Goal: Check status: Check status

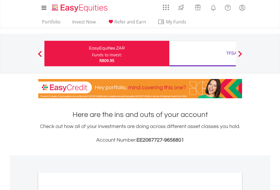
click at [92, 54] on div "Funds to invest:" at bounding box center [107, 55] width 30 height 6
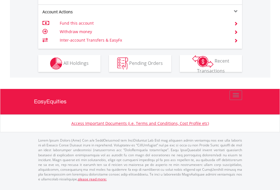
scroll to position [554, 0]
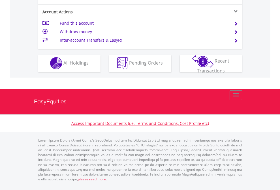
scroll to position [530, 0]
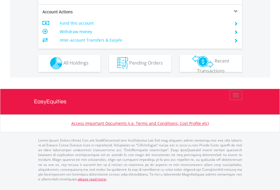
scroll to position [530, 0]
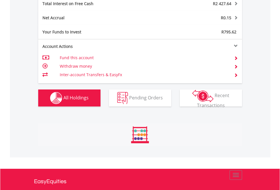
scroll to position [54, 89]
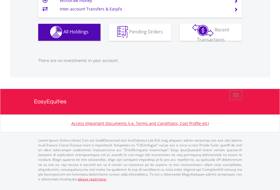
scroll to position [54, 89]
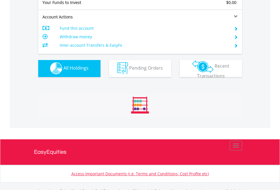
scroll to position [561, 0]
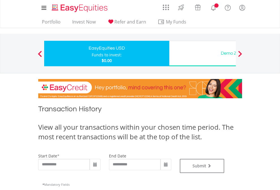
type input "**********"
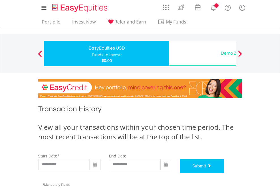
click at [225, 173] on button "Submit" at bounding box center [202, 166] width 45 height 14
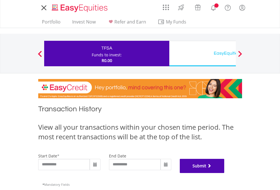
click at [225, 173] on button "Submit" at bounding box center [202, 166] width 45 height 14
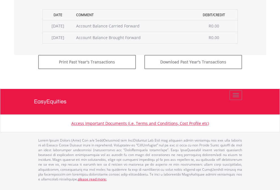
scroll to position [230, 0]
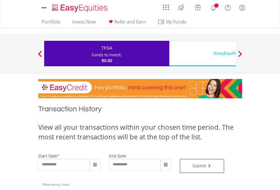
click at [202, 54] on div "EasyEquities USD" at bounding box center [232, 53] width 118 height 8
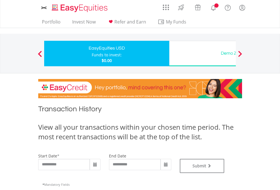
type input "**********"
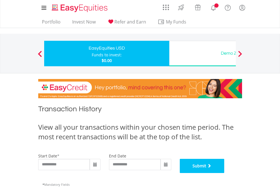
click at [225, 173] on button "Submit" at bounding box center [202, 166] width 45 height 14
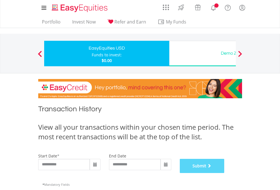
scroll to position [230, 0]
